Goal: Download file/media

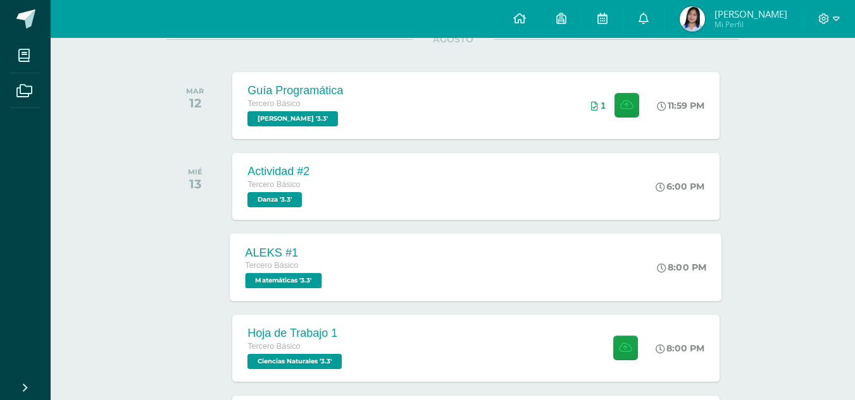
scroll to position [337, 0]
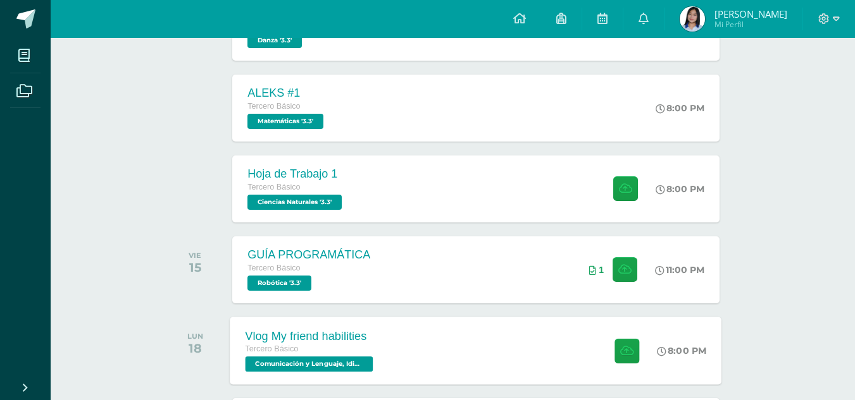
click at [351, 336] on div "Vlog My friend habilities" at bounding box center [310, 336] width 131 height 13
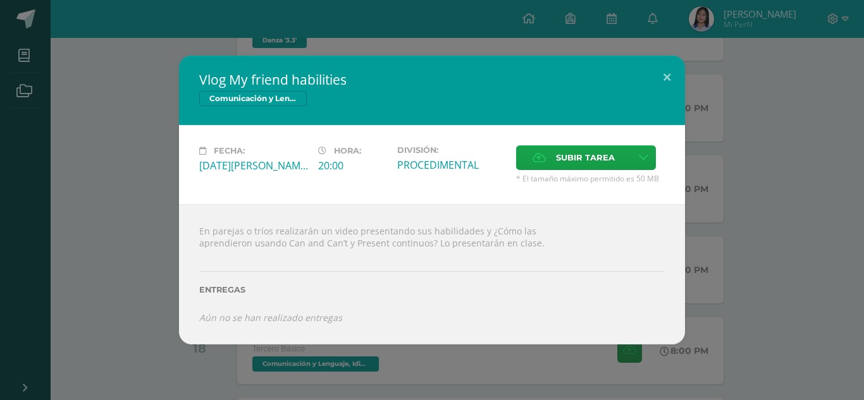
drag, startPoint x: 135, startPoint y: 283, endPoint x: 147, endPoint y: 271, distance: 17.9
click at [135, 283] on div "Vlog My friend habilities Comunicación y Lenguaje, Idioma Extranjero Fecha: Lun…" at bounding box center [432, 200] width 854 height 288
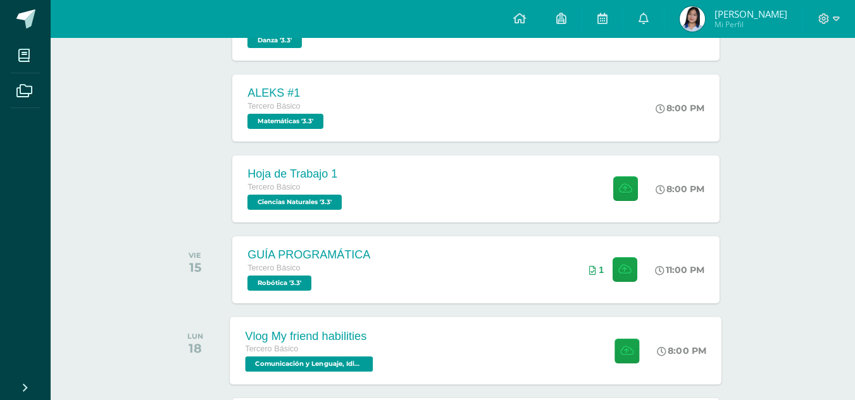
click at [360, 343] on div "Tercero Básico" at bounding box center [310, 350] width 131 height 14
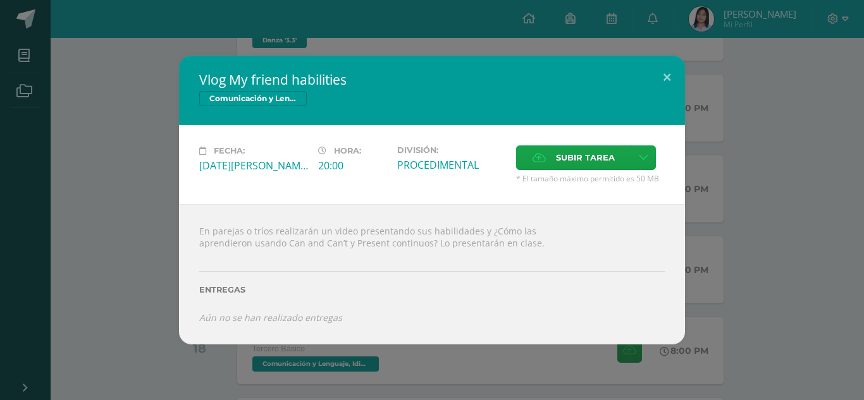
click at [96, 183] on div "Vlog My friend habilities Comunicación y Lenguaje, Idioma Extranjero Fecha: Lun…" at bounding box center [432, 200] width 854 height 288
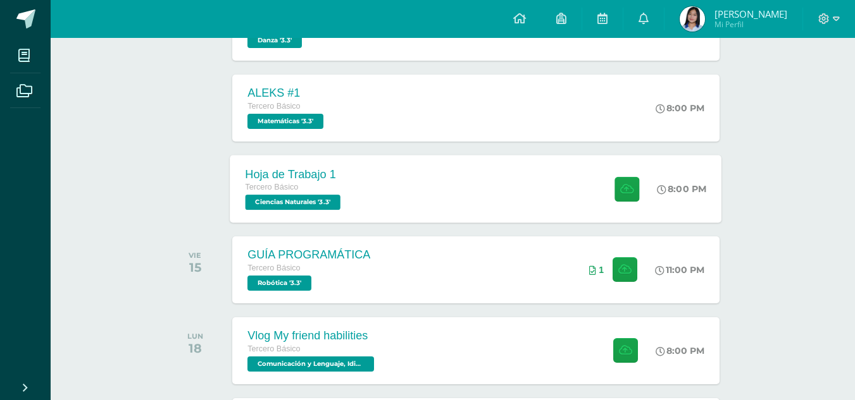
click at [387, 201] on div "Hoja de Trabajo 1 Tercero Básico Ciencias Naturales '3.3' 8:00 PM Hoja de Traba…" at bounding box center [475, 189] width 491 height 68
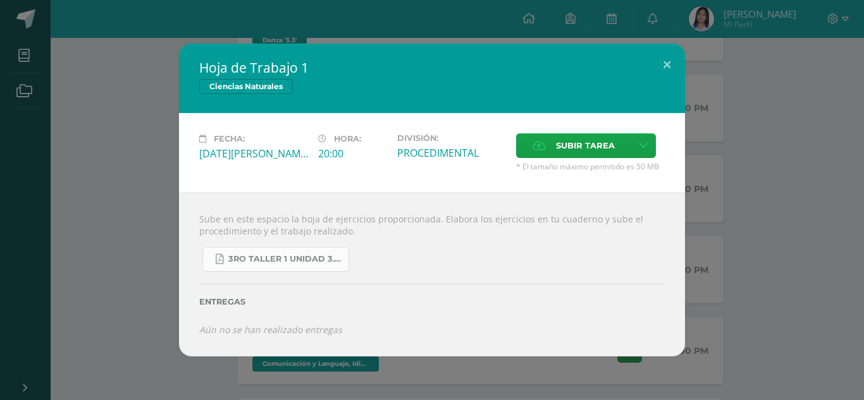
click at [327, 261] on span "3ro Taller 1 unidad 3.pdf" at bounding box center [285, 259] width 114 height 10
click at [145, 97] on div "Hoja de Trabajo 1 Ciencias Naturales Fecha: Miércoles 13 de Agosto Hora: 20:00 …" at bounding box center [432, 200] width 854 height 313
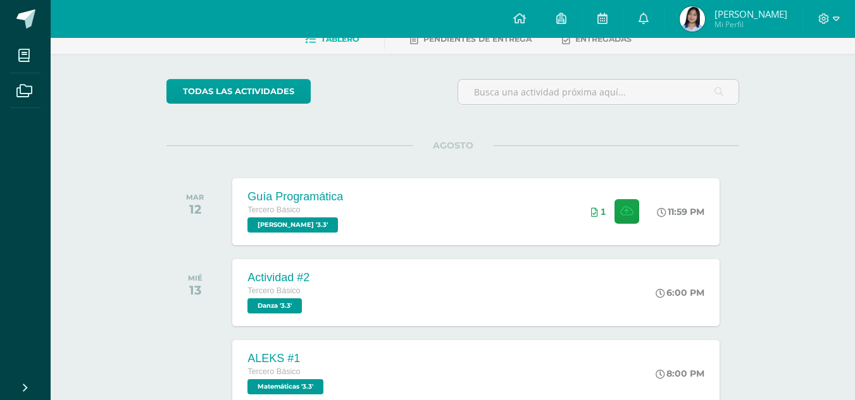
scroll to position [0, 0]
